Goal: Information Seeking & Learning: Learn about a topic

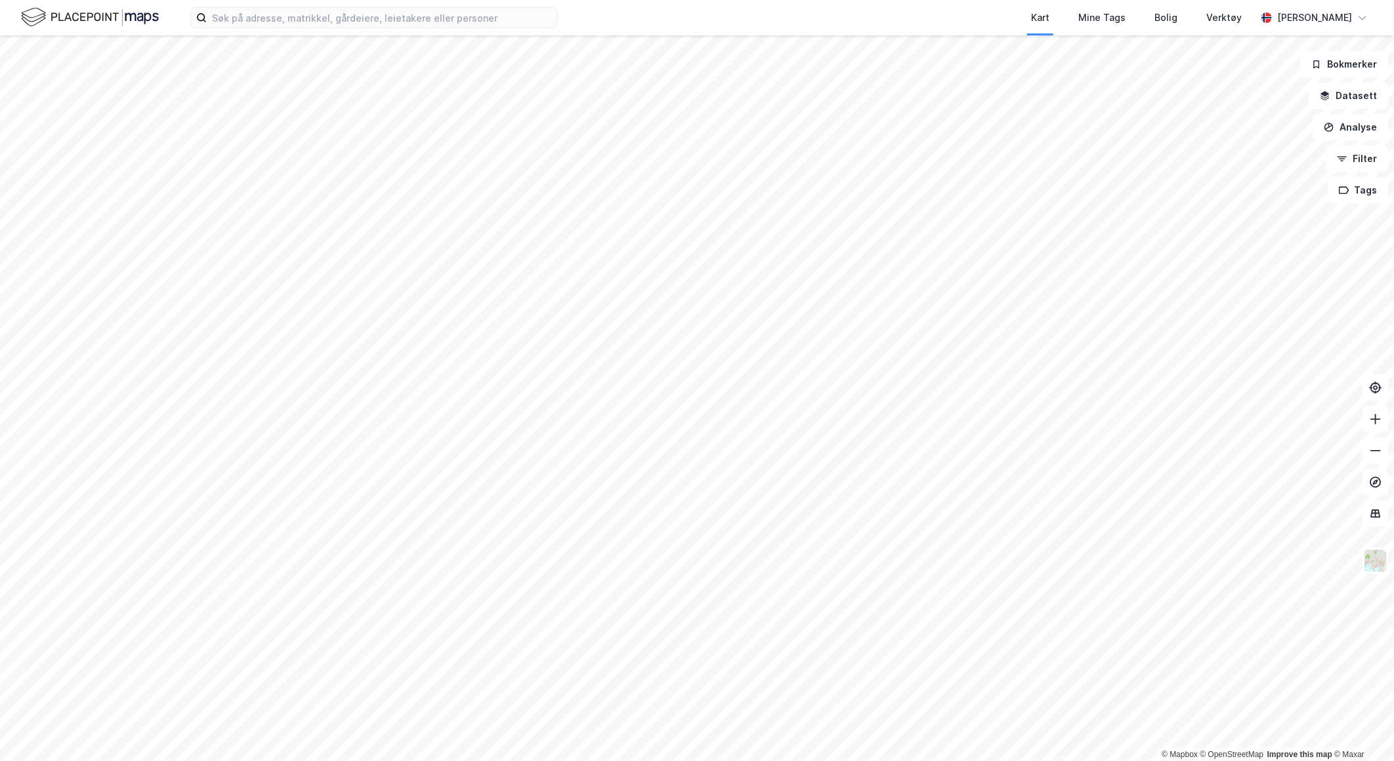
click at [328, 7] on div "Kart Mine Tags Bolig Verktøy [PERSON_NAME]" at bounding box center [697, 17] width 1394 height 35
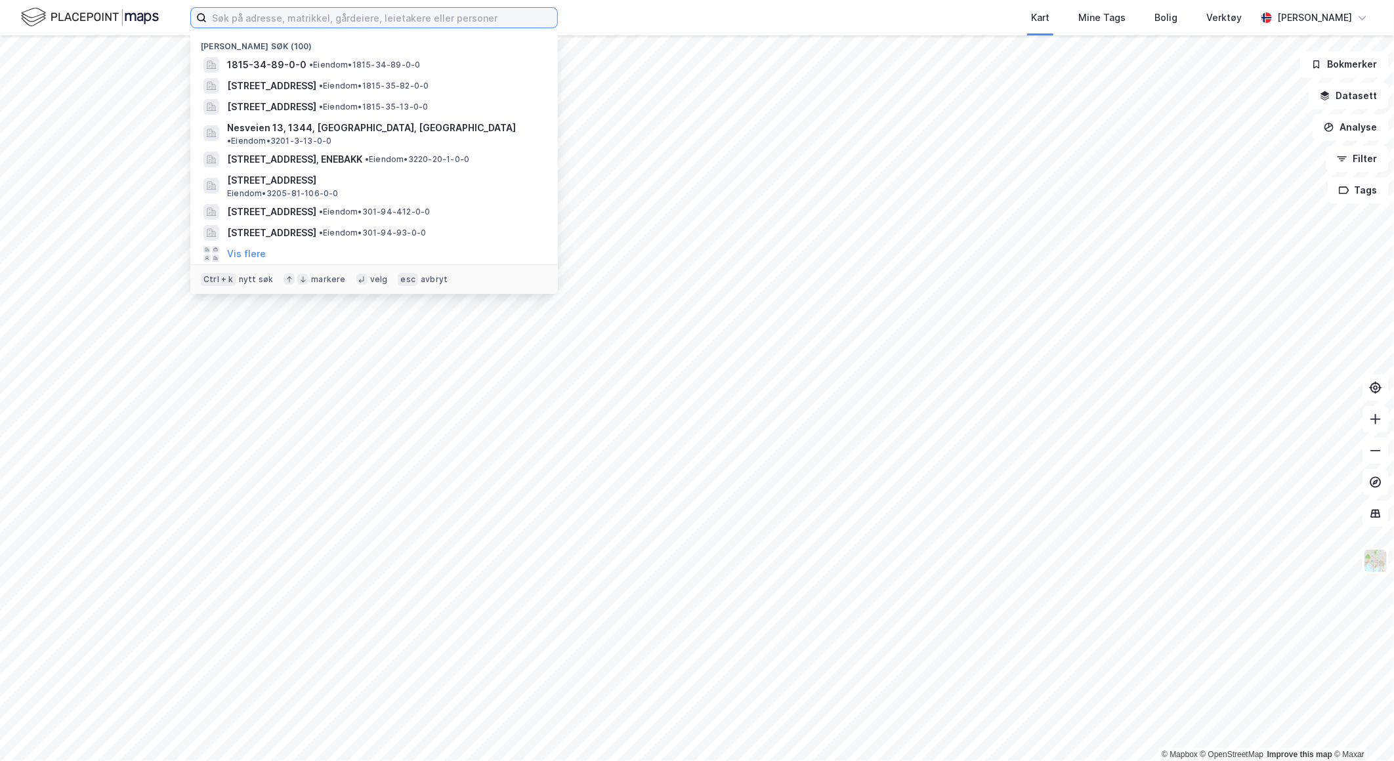
click at [327, 13] on input at bounding box center [382, 18] width 351 height 20
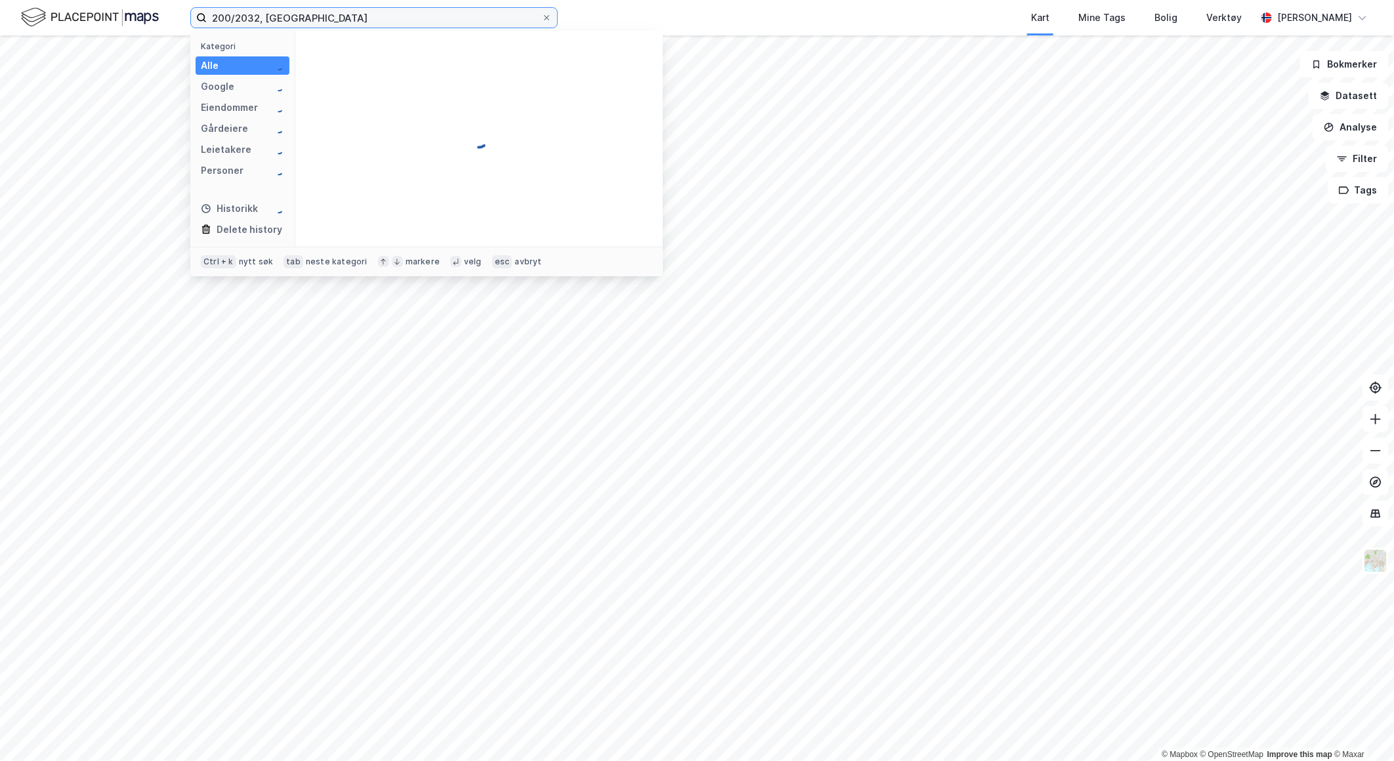
type input "200/2032, [GEOGRAPHIC_DATA]"
click at [385, 67] on span "[STREET_ADDRESS]" at bounding box center [376, 65] width 89 height 16
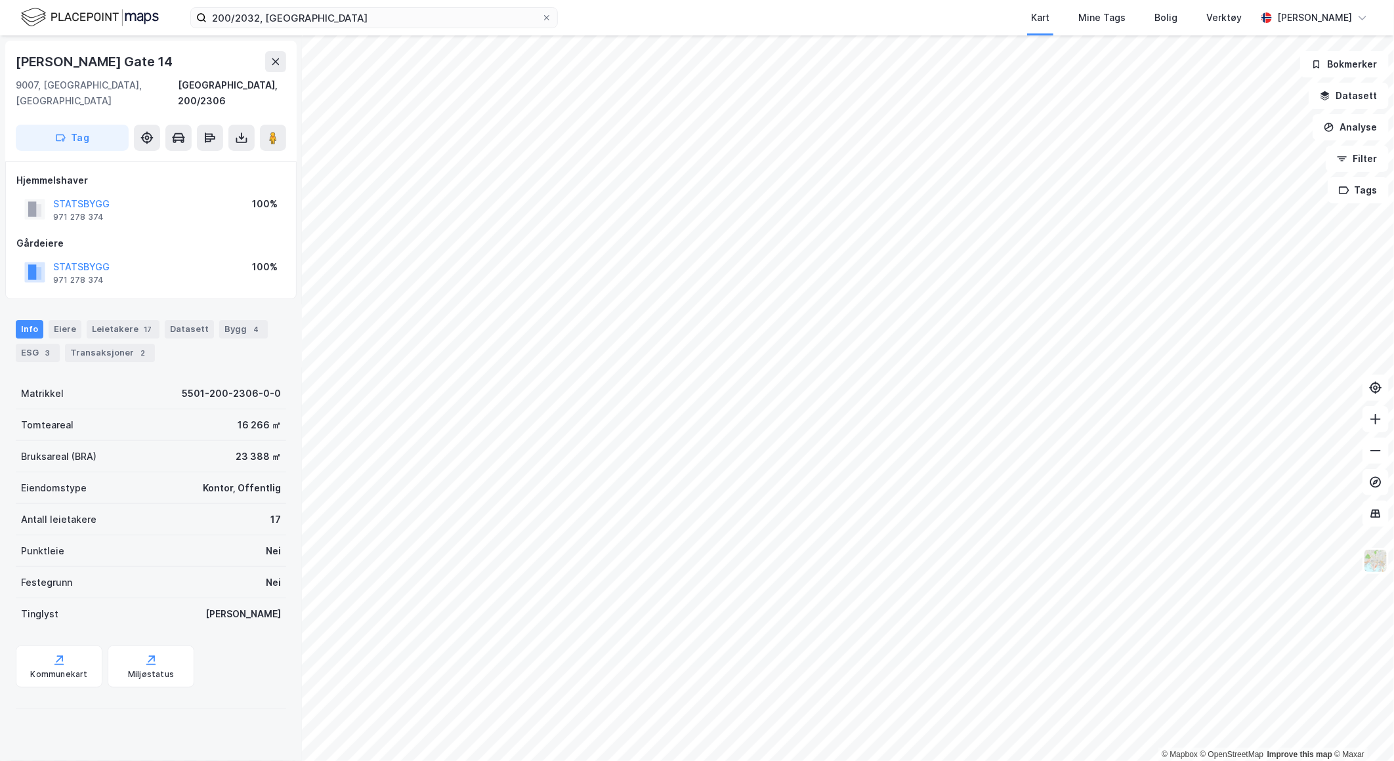
click at [239, 131] on icon at bounding box center [241, 137] width 13 height 13
click at [211, 159] on div "Last ned grunnbok" at bounding box center [177, 164] width 76 height 11
